Goal: Task Accomplishment & Management: Manage account settings

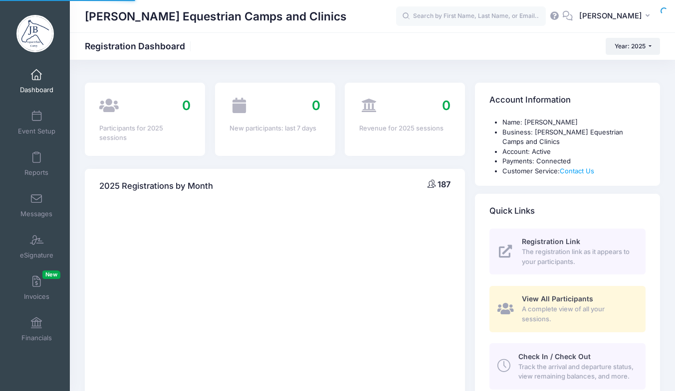
select select
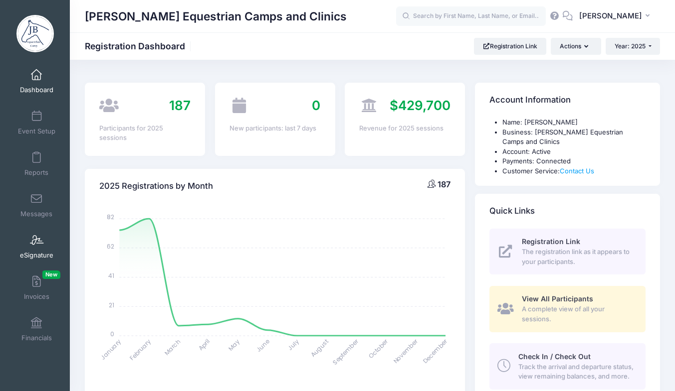
click at [27, 253] on span "eSignature" at bounding box center [36, 255] width 33 height 8
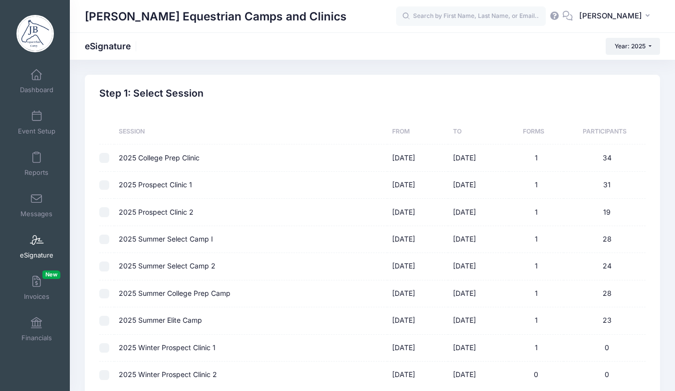
scroll to position [97, 0]
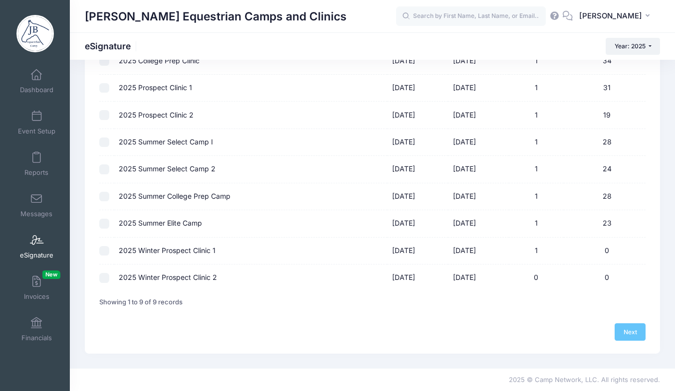
click at [104, 280] on input "checkbox" at bounding box center [104, 278] width 10 height 10
checkbox input "true"
click at [630, 334] on link "Next" at bounding box center [629, 332] width 31 height 17
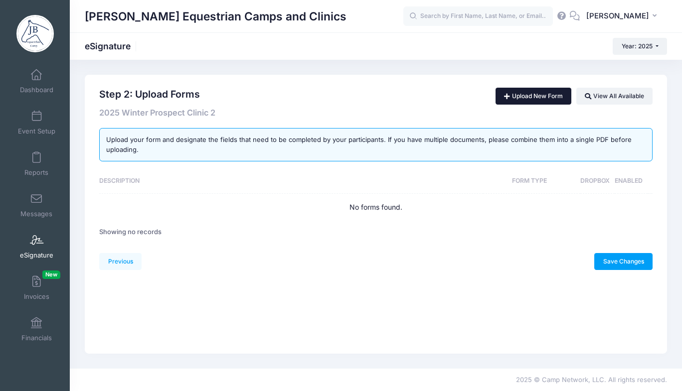
click at [515, 99] on link "Upload New Form" at bounding box center [534, 96] width 76 height 17
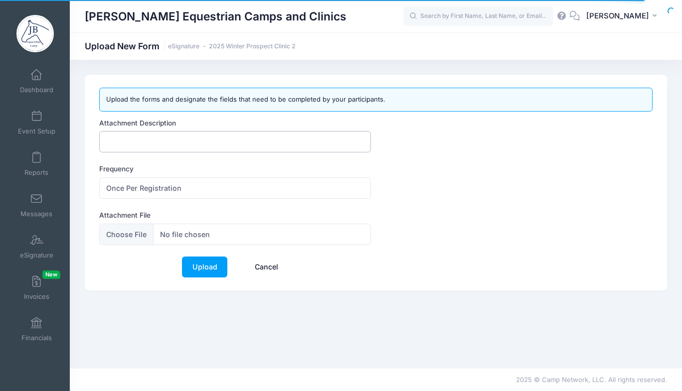
click at [231, 142] on input "Attachment Description" at bounding box center [235, 141] width 272 height 21
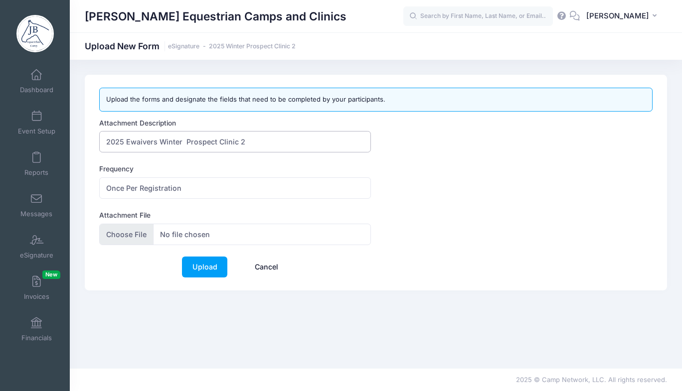
type input "2025 Ewaivers Winter Prospect Clinic 2"
click at [134, 227] on input "Attachment File" at bounding box center [235, 234] width 272 height 21
type input "C:\fakepath\2025 Winter Clinic 2 ewaivers.pdf"
click at [201, 269] on link "Upload" at bounding box center [204, 267] width 45 height 21
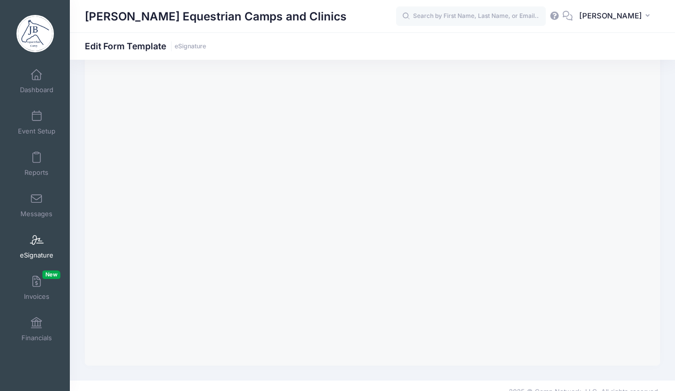
scroll to position [70, 0]
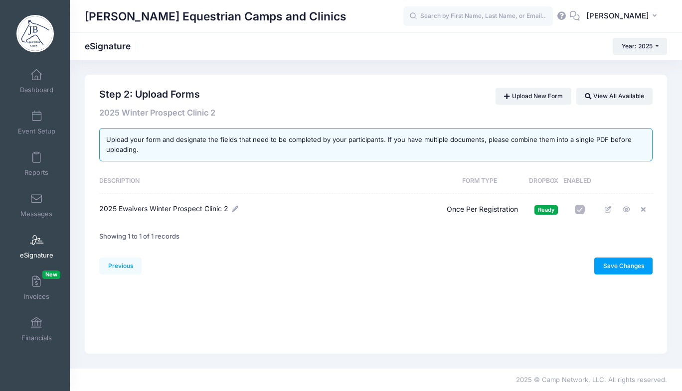
click at [20, 240] on link "eSignature" at bounding box center [36, 246] width 47 height 35
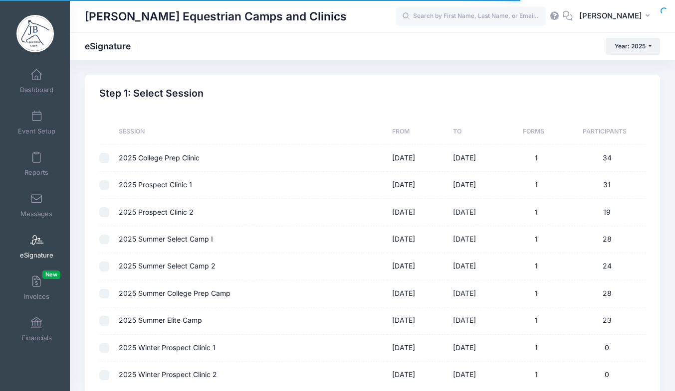
scroll to position [97, 0]
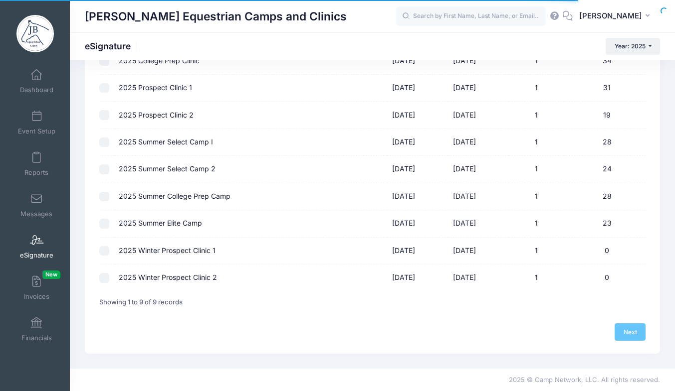
click at [107, 251] on input "checkbox" at bounding box center [104, 251] width 10 height 10
checkbox input "true"
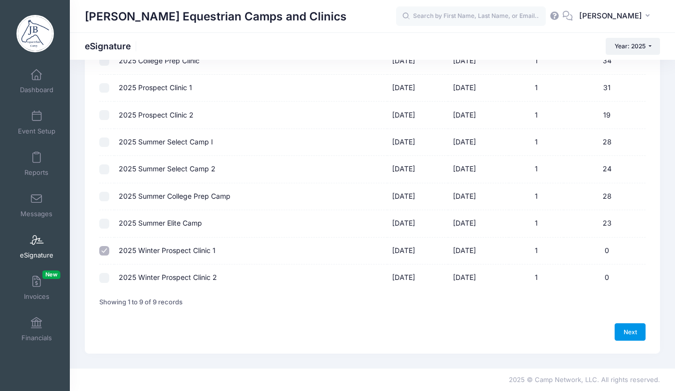
click at [642, 331] on link "Next" at bounding box center [629, 332] width 31 height 17
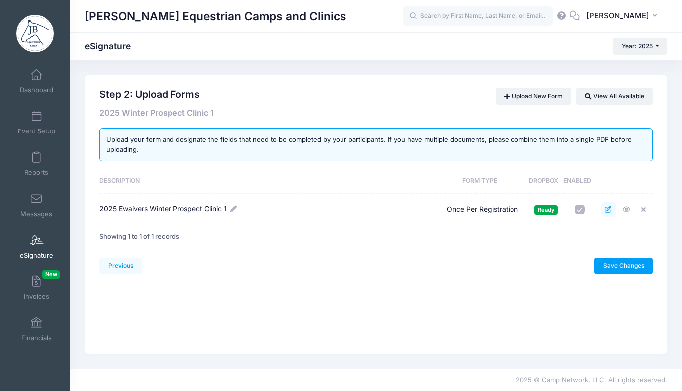
click at [607, 209] on icon at bounding box center [609, 209] width 8 height 6
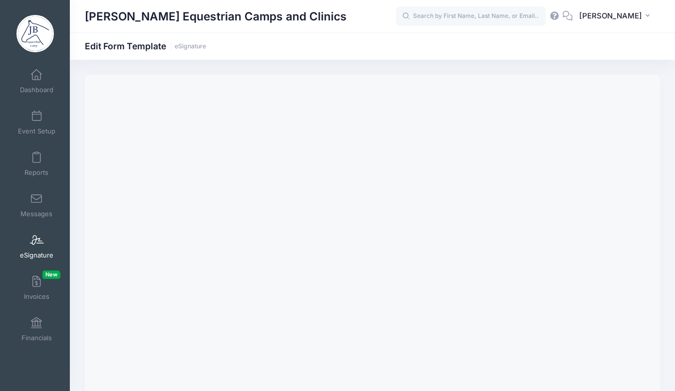
click at [39, 246] on link "eSignature" at bounding box center [36, 246] width 47 height 35
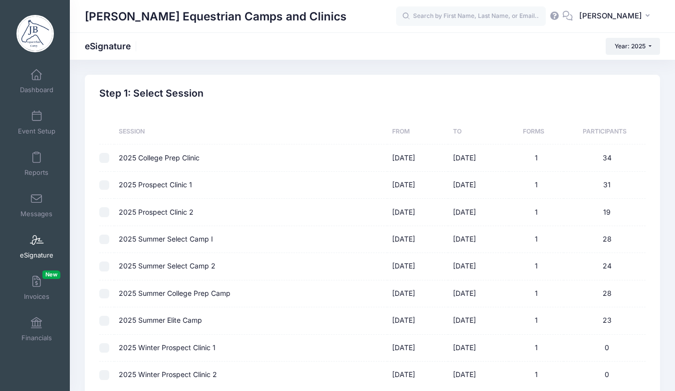
scroll to position [97, 0]
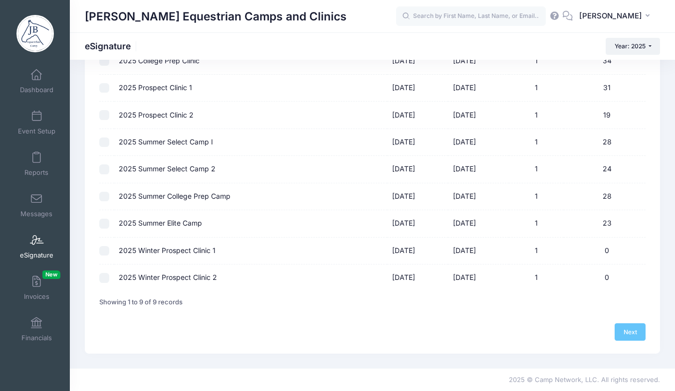
click at [104, 274] on input "checkbox" at bounding box center [104, 278] width 10 height 10
checkbox input "true"
click at [620, 324] on link "Next" at bounding box center [629, 332] width 31 height 17
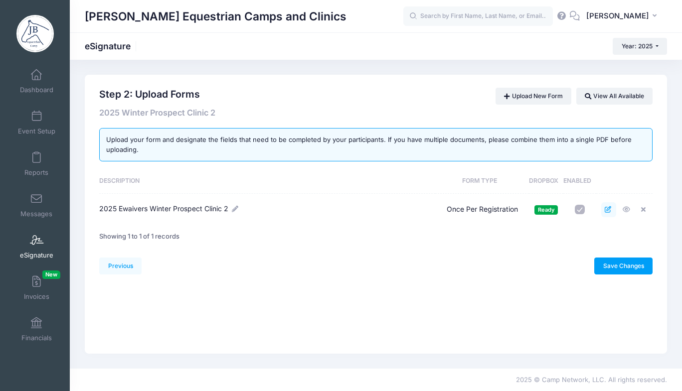
click at [612, 205] on link at bounding box center [608, 209] width 15 height 15
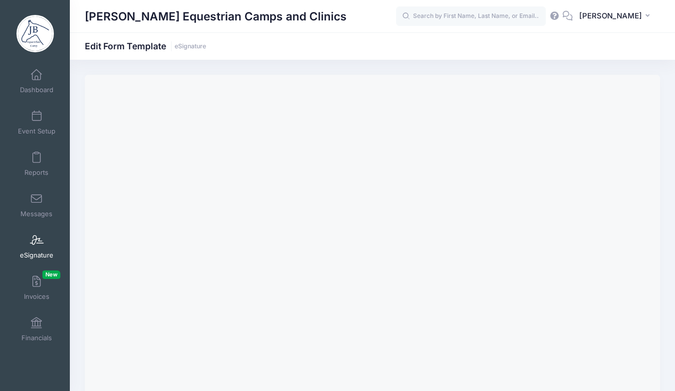
scroll to position [82, 0]
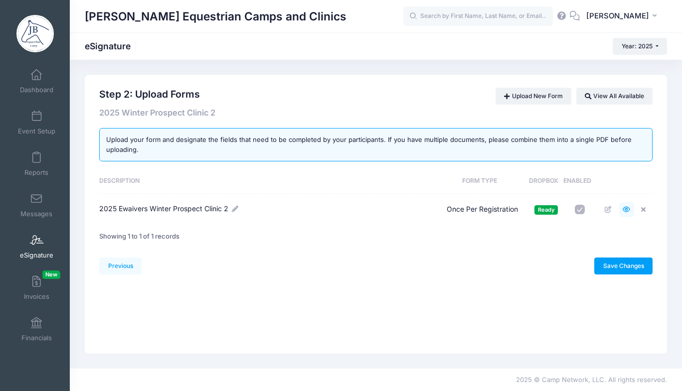
click at [629, 207] on icon at bounding box center [627, 209] width 8 height 6
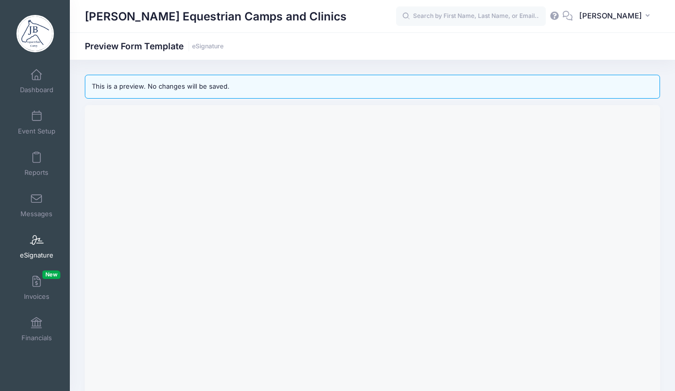
click at [37, 252] on span "eSignature" at bounding box center [36, 255] width 33 height 8
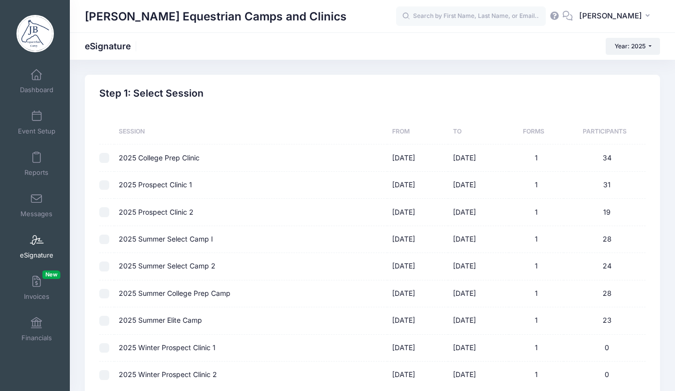
scroll to position [97, 0]
